Goal: Task Accomplishment & Management: Manage account settings

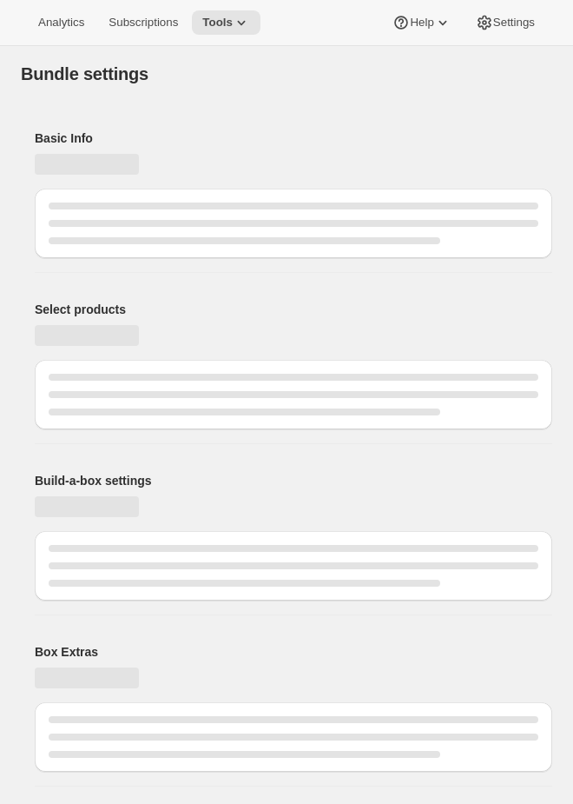
type input "Custom Club"
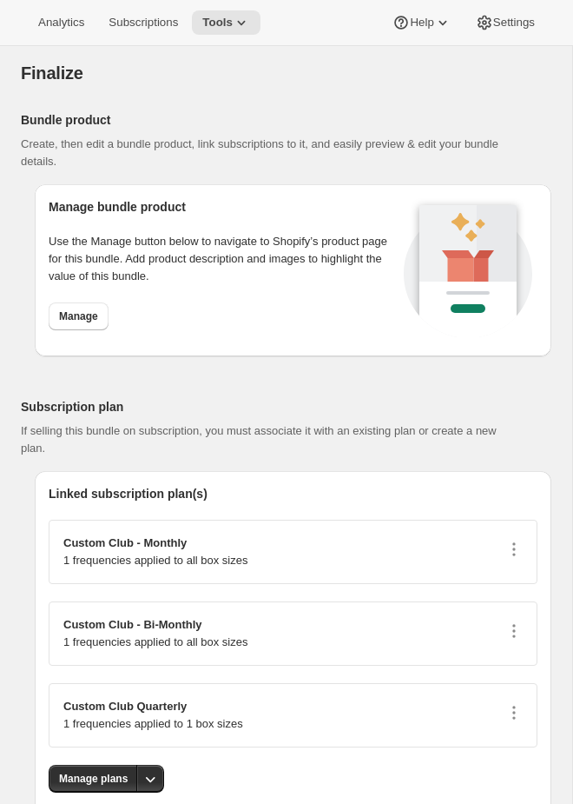
scroll to position [1825, 0]
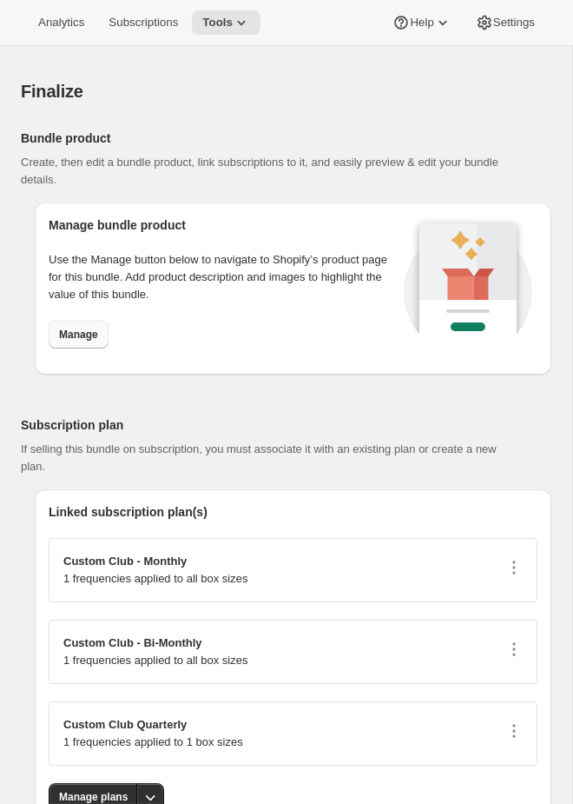
click at [89, 334] on span "Manage" at bounding box center [78, 335] width 39 height 14
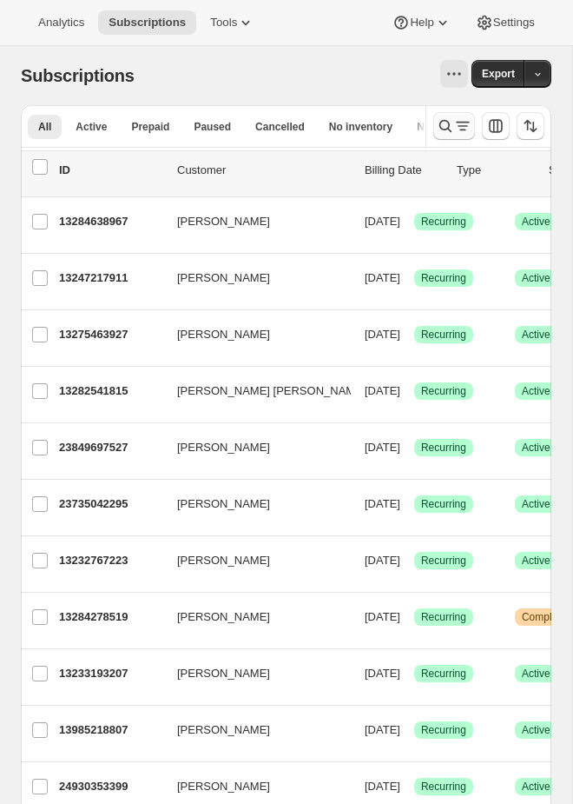
click at [451, 125] on icon "Search and filter results" at bounding box center [445, 125] width 17 height 17
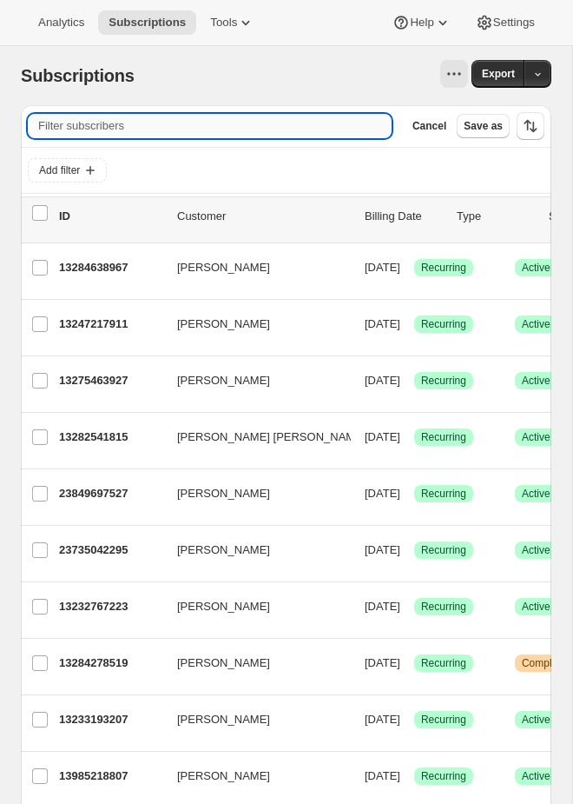
click at [150, 127] on input "Filter subscribers" at bounding box center [210, 126] width 364 height 24
paste input "49231431958775"
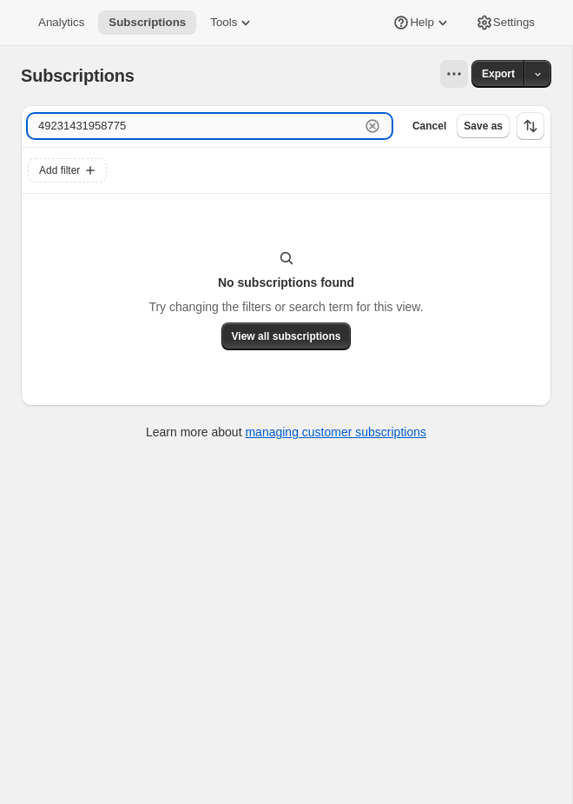
click at [179, 130] on input "49231431958775" at bounding box center [194, 126] width 333 height 24
paste input "91543"
type input "49231431991543"
click at [368, 123] on icon "button" at bounding box center [372, 125] width 17 height 17
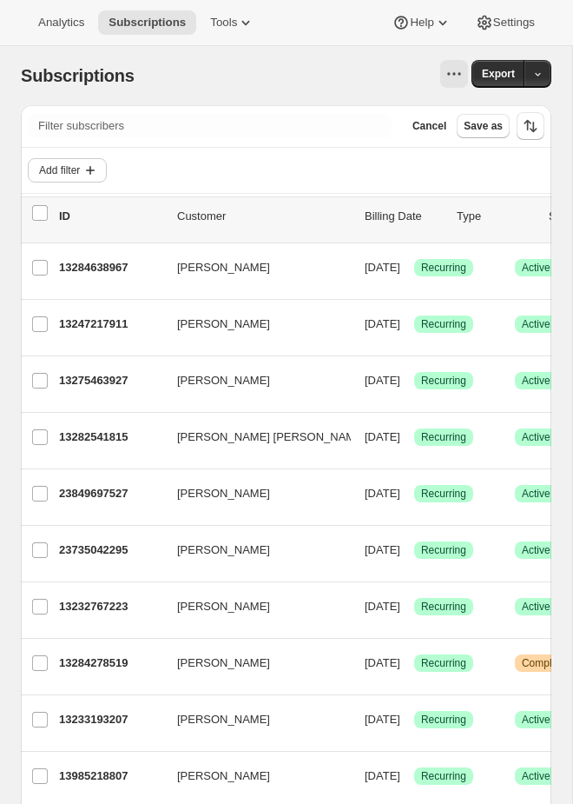
click at [96, 175] on icon "Add filter" at bounding box center [90, 170] width 17 height 17
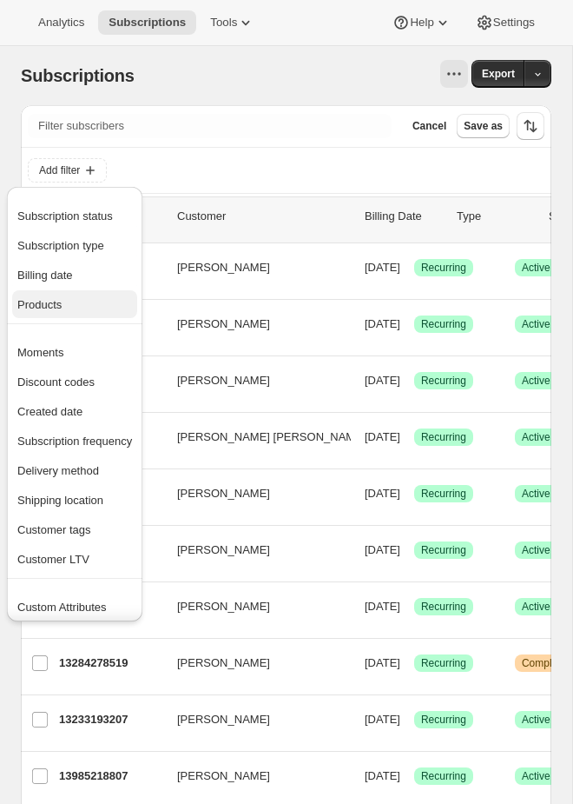
click at [83, 305] on span "Products" at bounding box center [74, 304] width 115 height 17
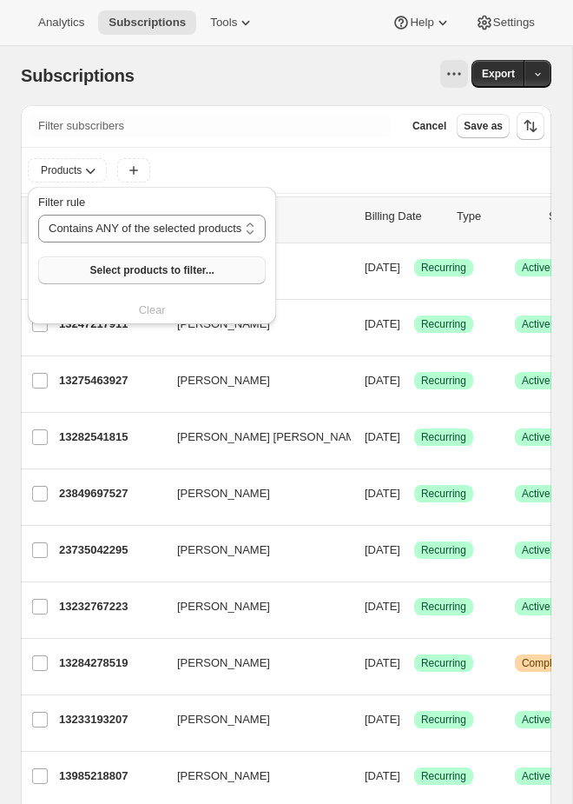
click at [136, 267] on span "Select products to filter..." at bounding box center [151, 270] width 124 height 14
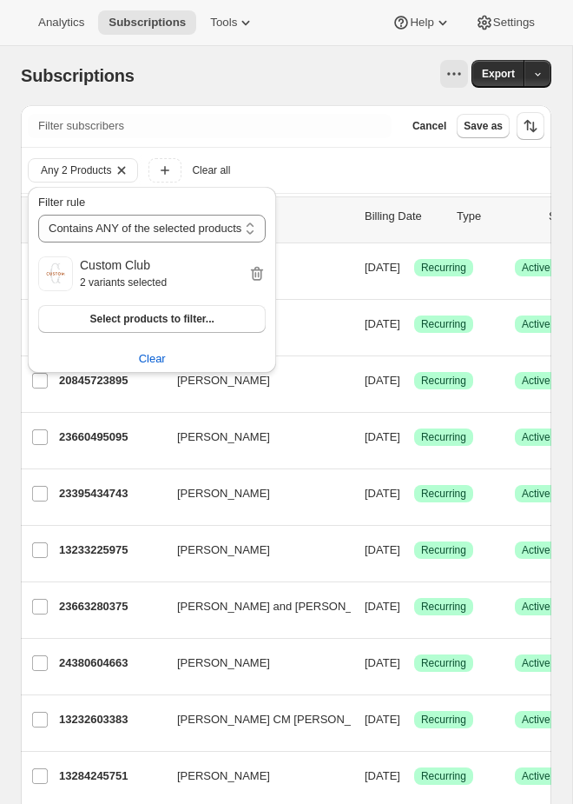
click at [162, 142] on div "Filter subscribers Cancel Save as" at bounding box center [286, 126] width 531 height 42
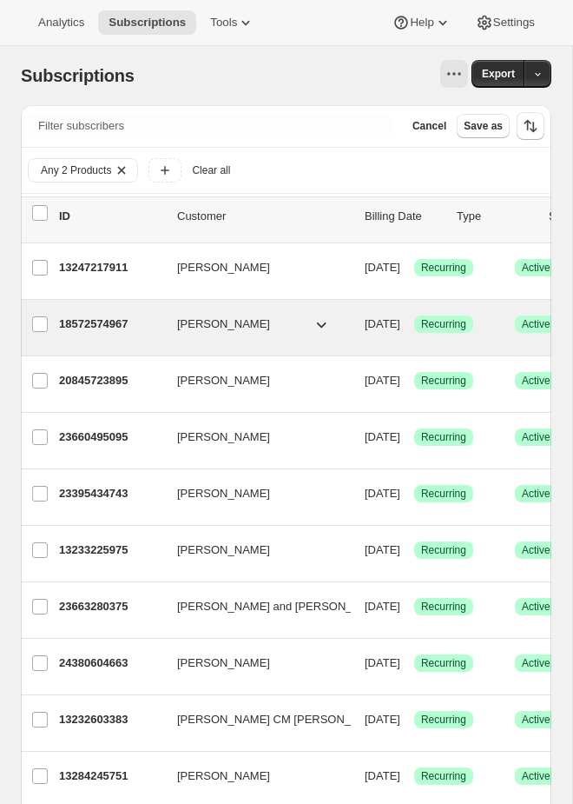
click at [340, 315] on div "18572574967 [PERSON_NAME] [DATE] Success Recurring Success Active 2 items $80.60" at bounding box center [431, 324] width 745 height 28
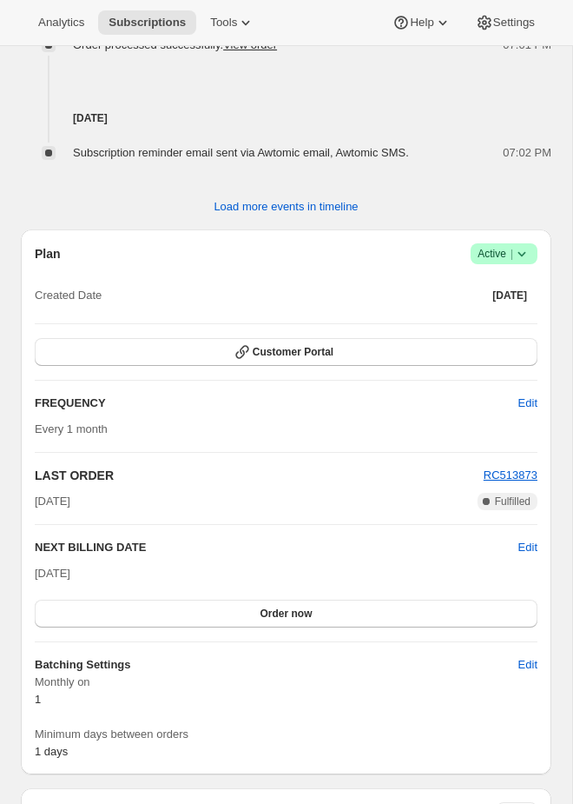
scroll to position [1270, 0]
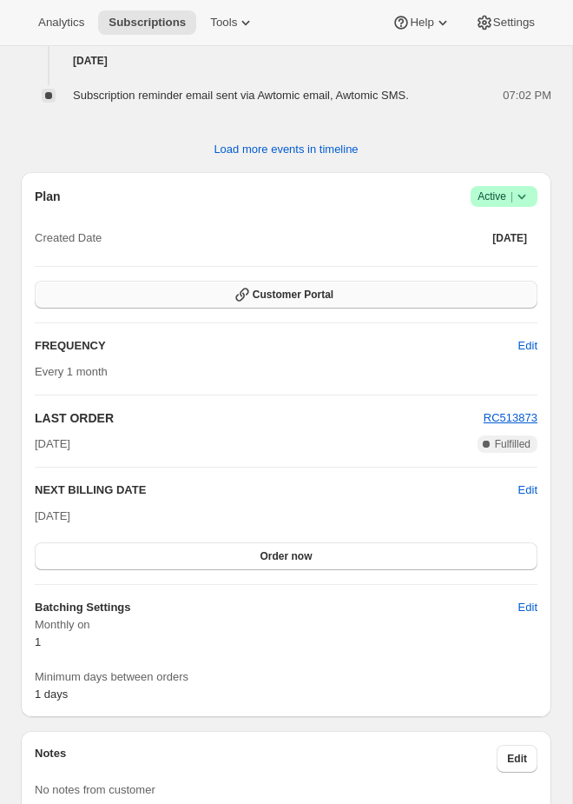
click at [337, 299] on button "Customer Portal" at bounding box center [286, 295] width 503 height 28
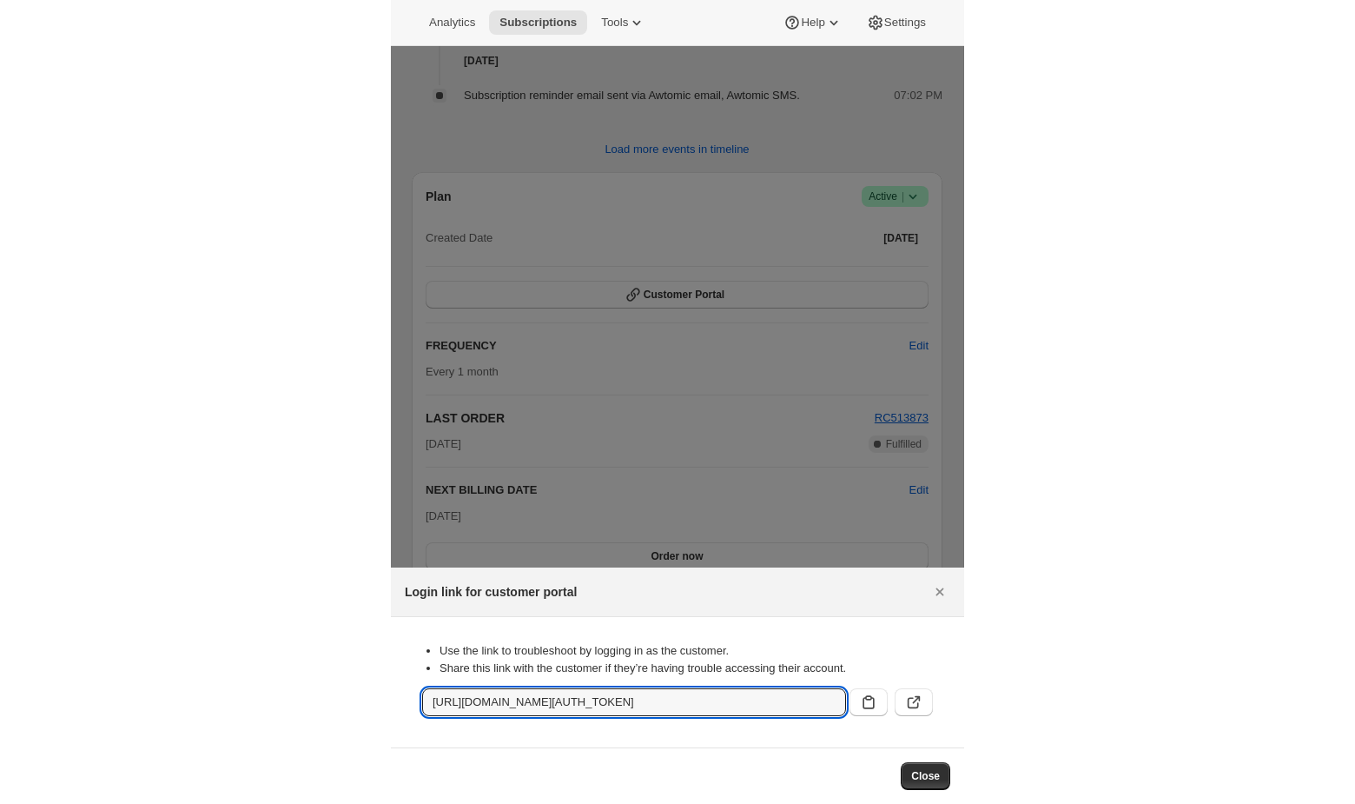
scroll to position [0, 2048]
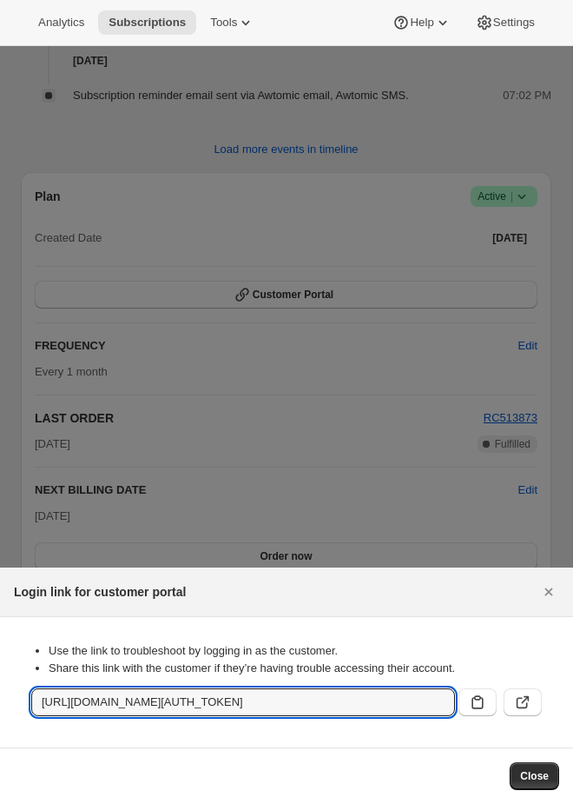
drag, startPoint x: 193, startPoint y: 705, endPoint x: 917, endPoint y: 724, distance: 724.1
click at [573, 724] on html "Analytics Subscriptions Tools Help Settings Skip to content Subscription #18572…" at bounding box center [286, 402] width 573 height 804
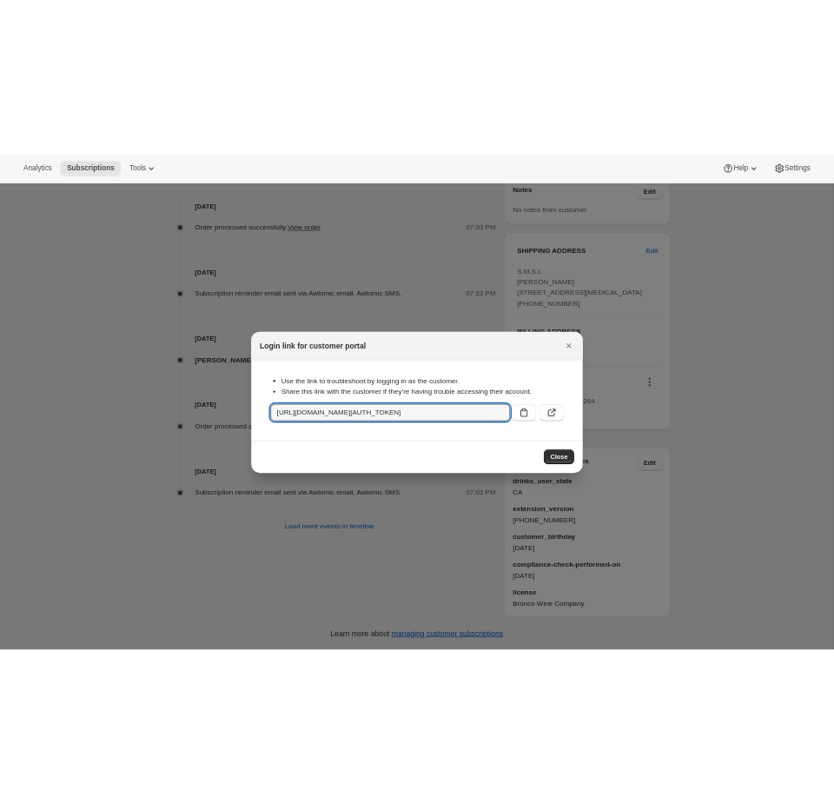
scroll to position [754, 0]
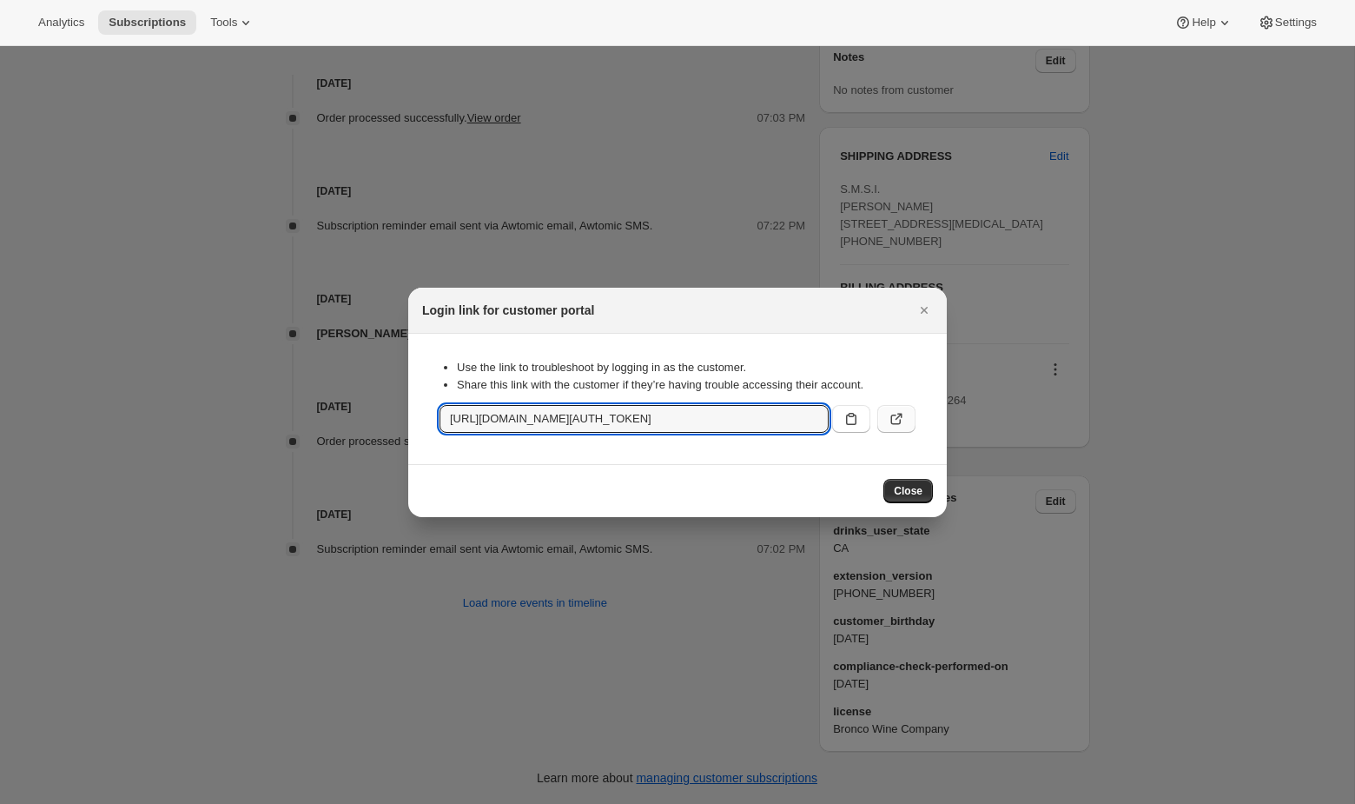
click at [573, 428] on button ":rol:" at bounding box center [897, 419] width 38 height 28
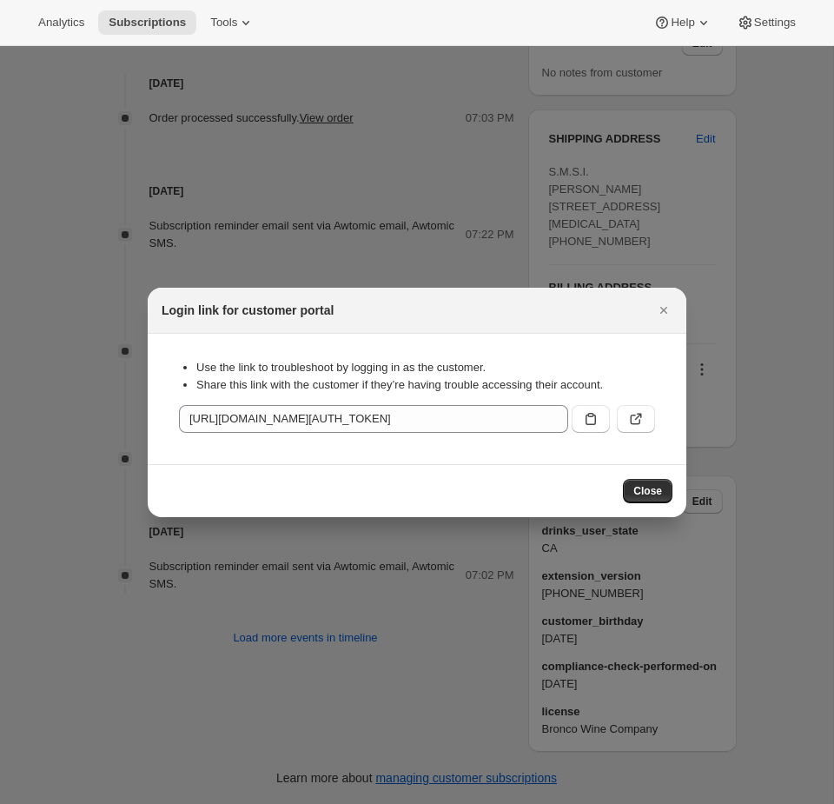
click at [13, 169] on div at bounding box center [417, 402] width 834 height 804
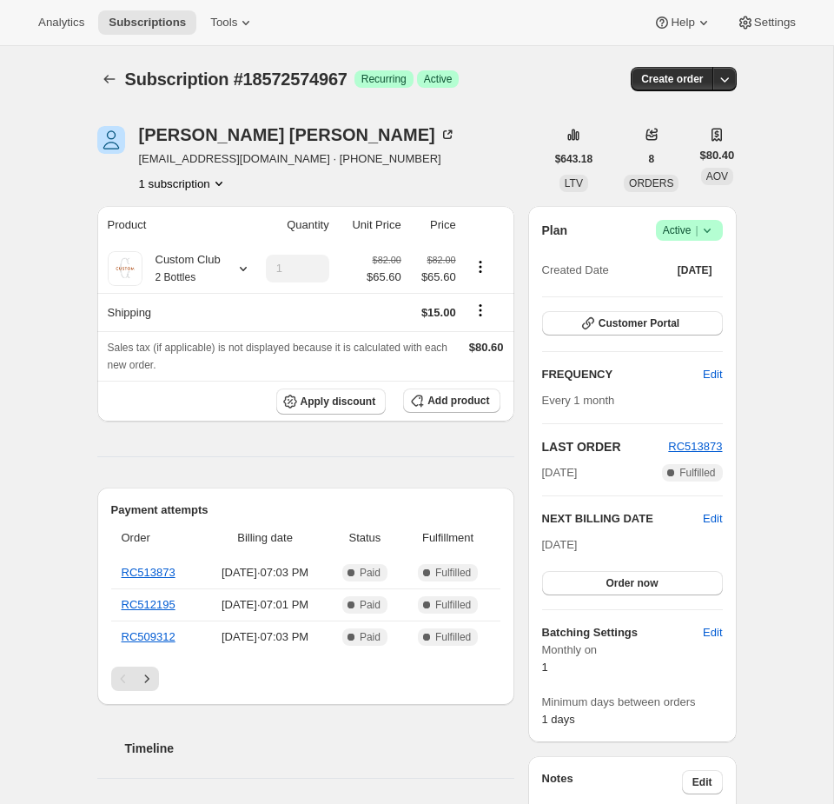
scroll to position [838, 0]
